Goal: Task Accomplishment & Management: Manage account settings

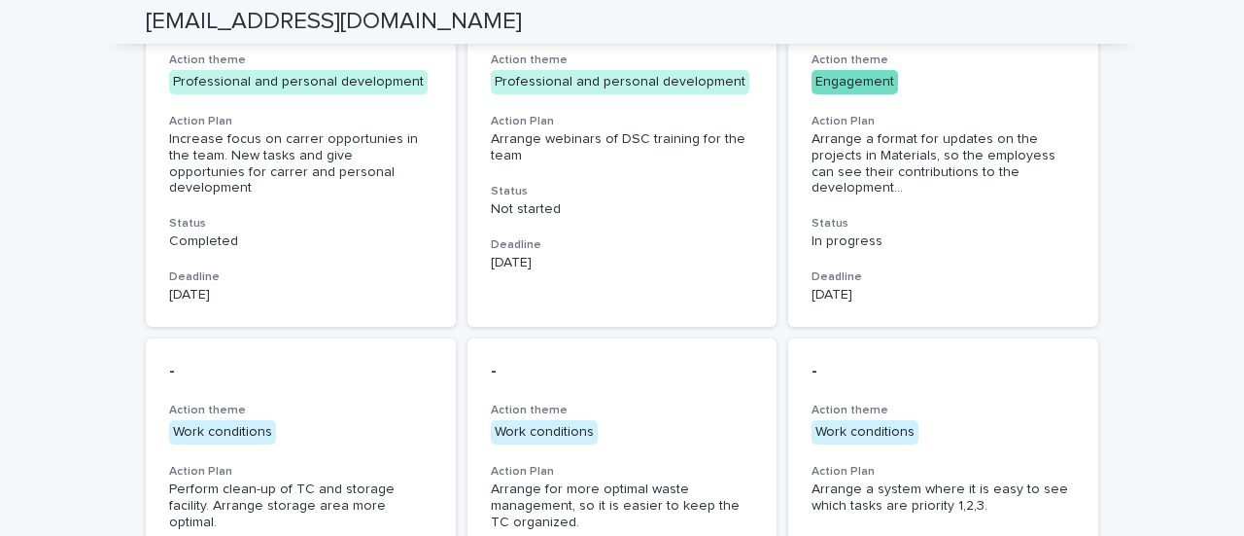
scroll to position [642, 0]
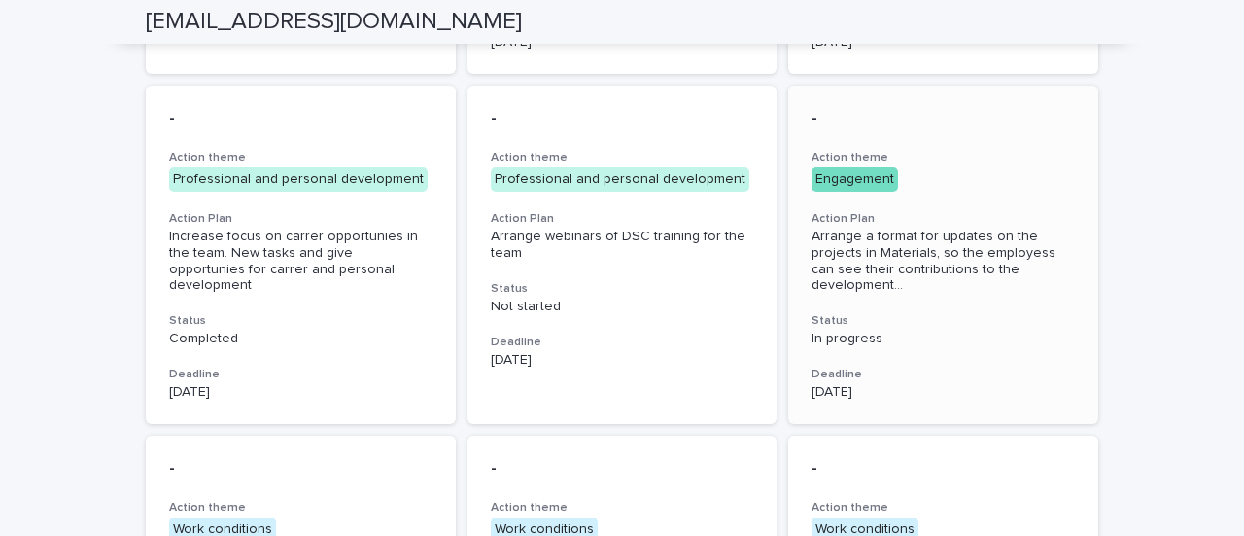
click at [960, 261] on span "Arrange a format for updates on the projects in Materials, so the employess can…" at bounding box center [943, 260] width 263 height 65
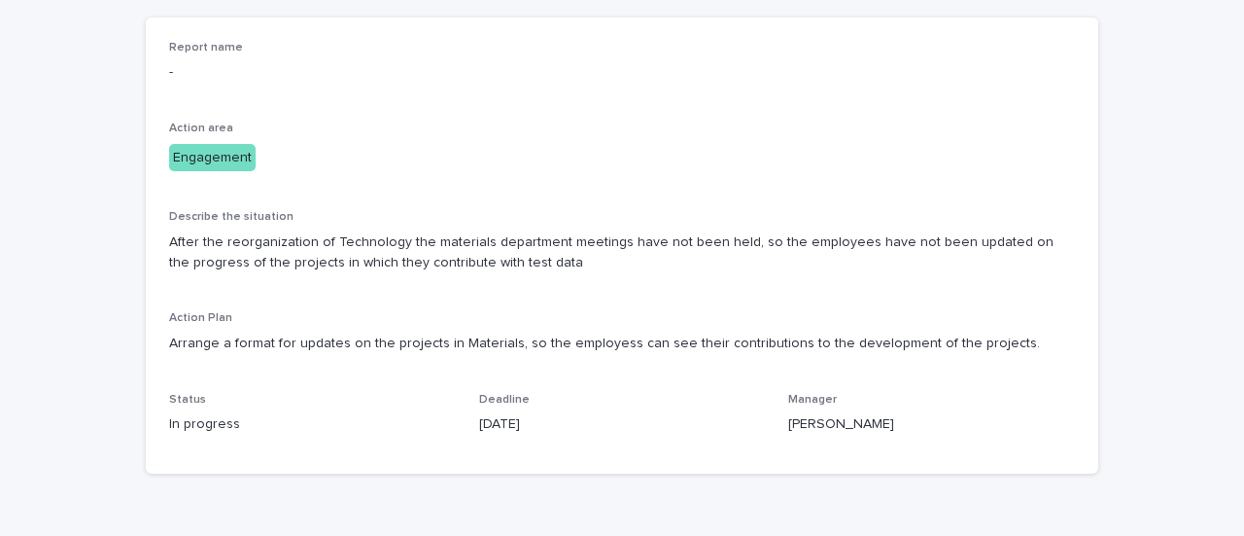
scroll to position [194, 0]
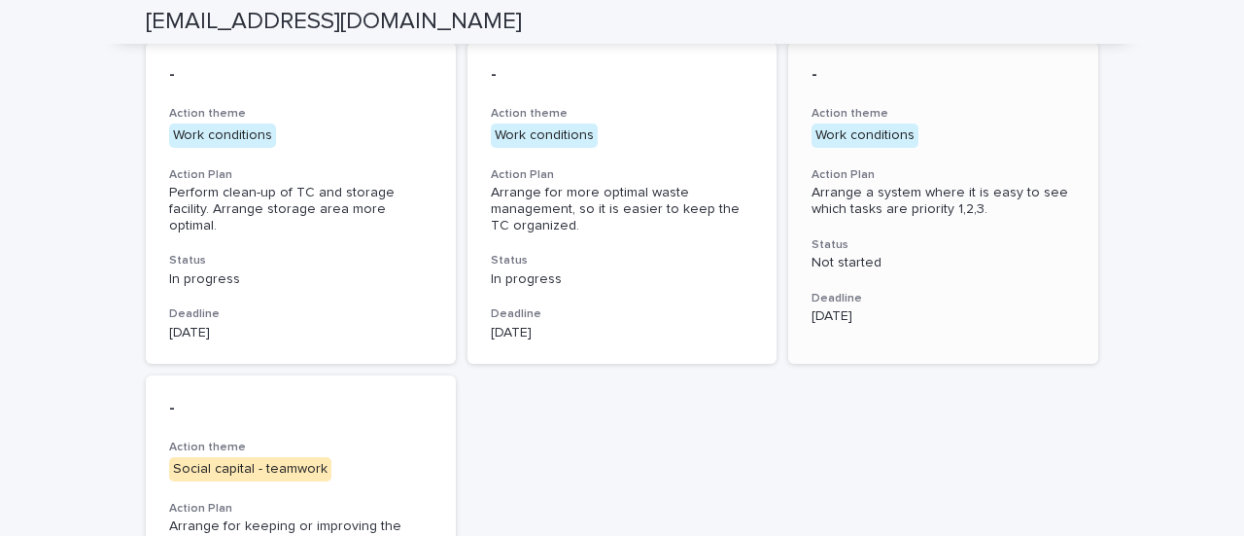
scroll to position [1037, 0]
click at [921, 188] on span "Arrange a system where it is easy to see which tasks are priority 1,2,3." at bounding box center [942, 200] width 260 height 30
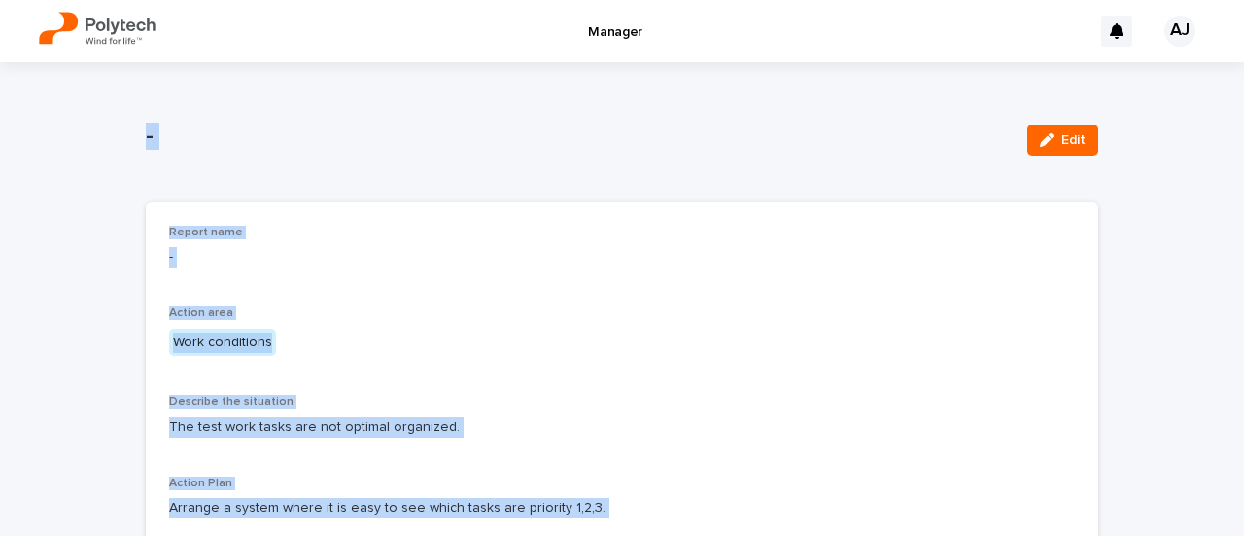
click at [598, 336] on div "Report name - Action area Work conditions Describe the situation The test work …" at bounding box center [622, 420] width 906 height 389
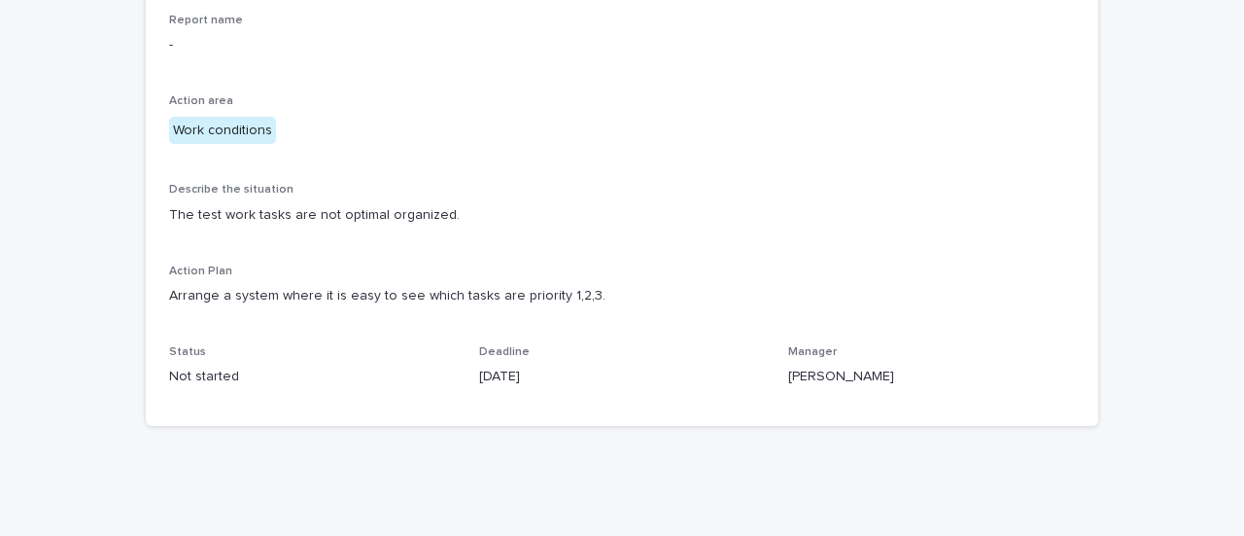
scroll to position [215, 0]
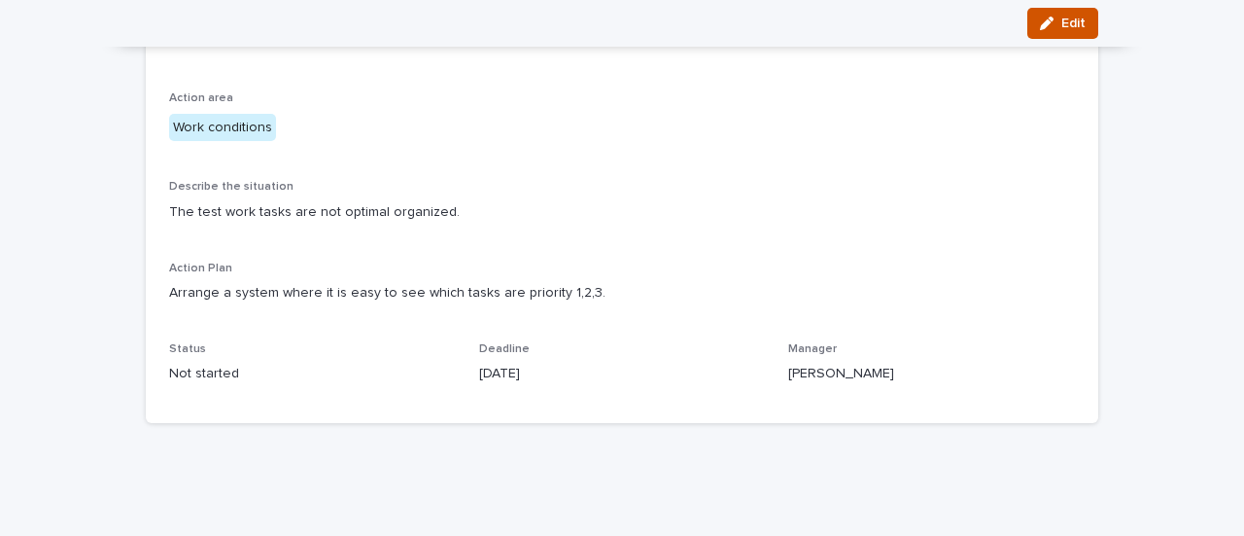
click at [1040, 21] on icon "button" at bounding box center [1047, 24] width 14 height 14
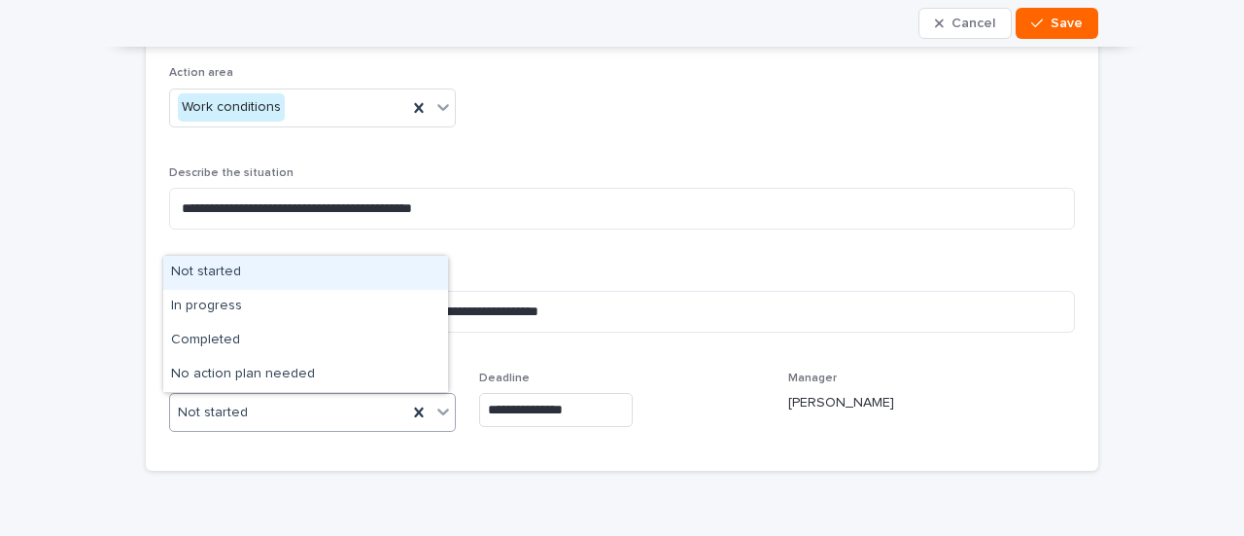
click at [379, 410] on div "Not started" at bounding box center [288, 413] width 237 height 32
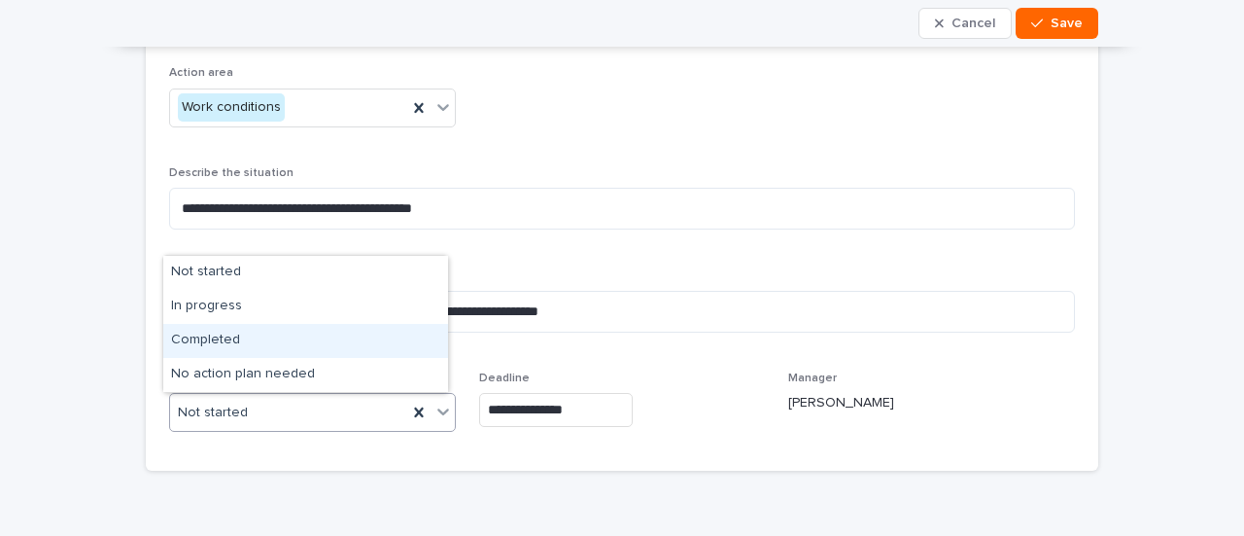
click at [283, 325] on div "Completed" at bounding box center [305, 341] width 285 height 34
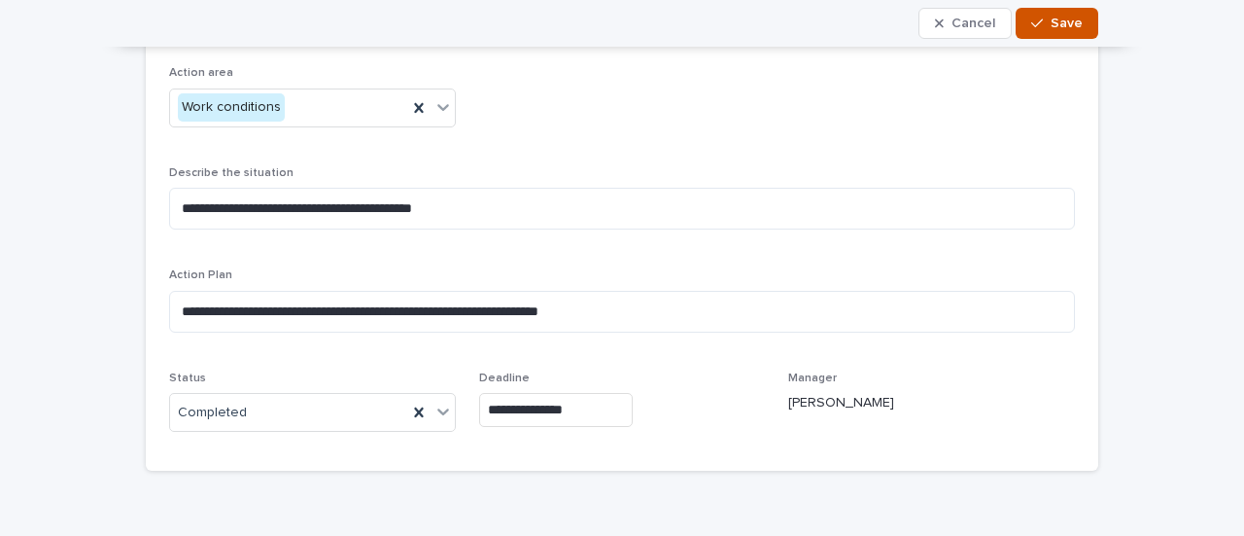
click at [1051, 23] on span "Save" at bounding box center [1067, 24] width 32 height 14
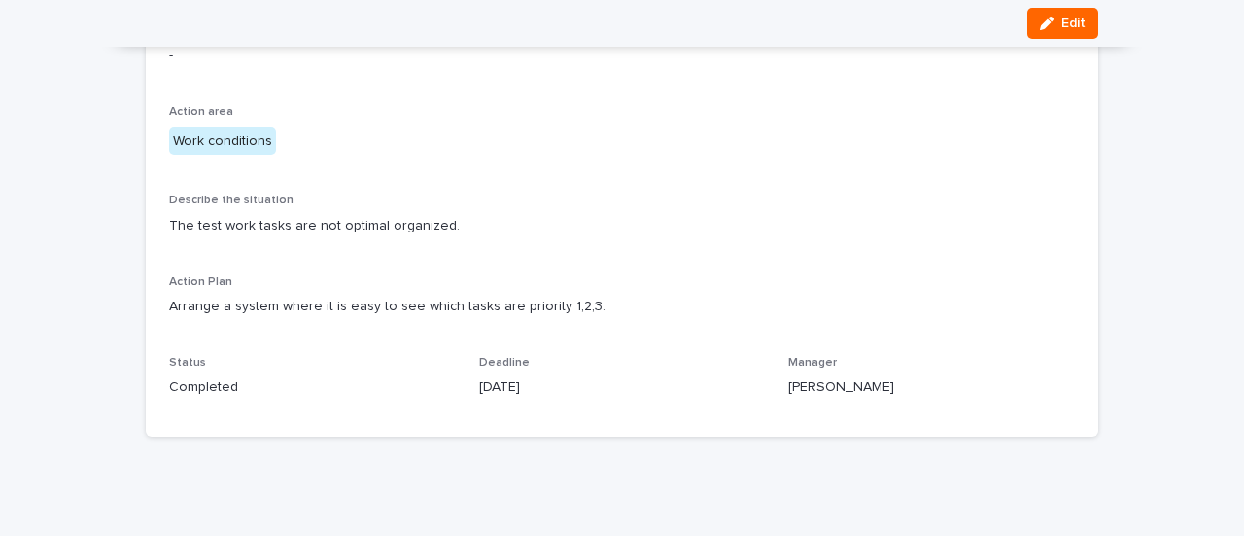
scroll to position [215, 0]
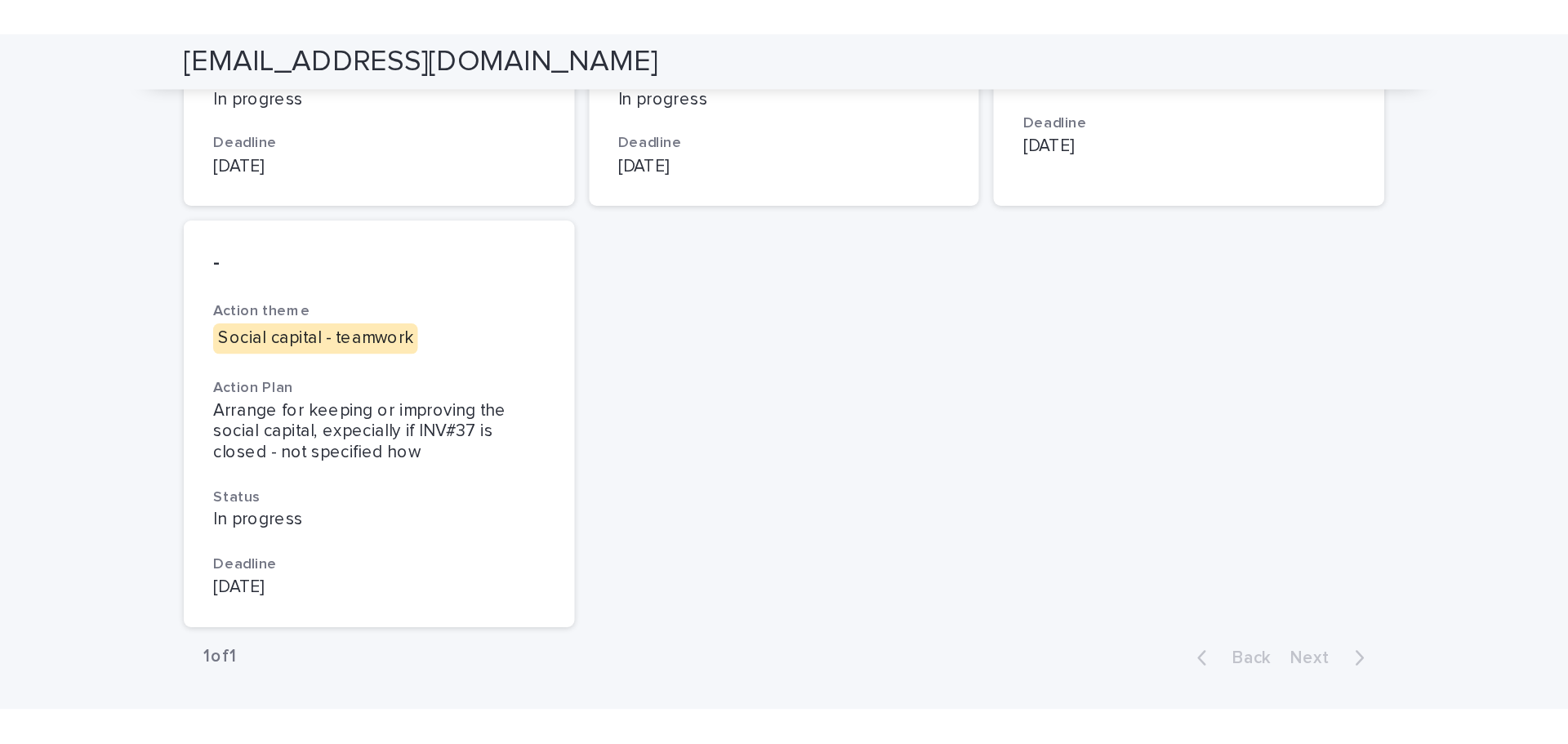
scroll to position [838, 0]
